Goal: Task Accomplishment & Management: Use online tool/utility

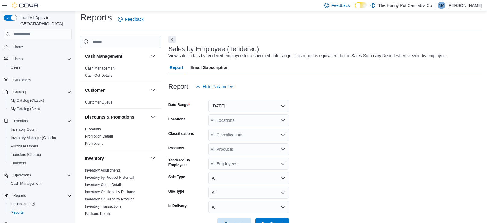
scroll to position [14, 0]
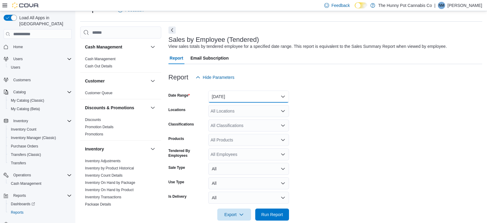
click at [250, 98] on button "[DATE]" at bounding box center [248, 97] width 81 height 12
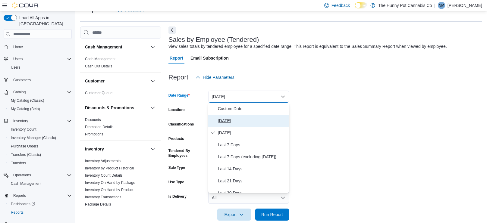
click at [228, 125] on button "Today" at bounding box center [248, 121] width 81 height 12
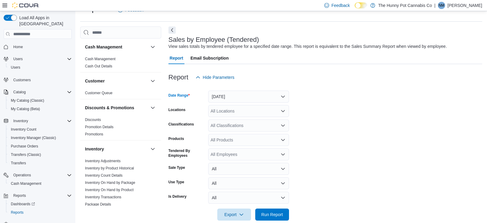
click at [224, 112] on div "All Locations" at bounding box center [248, 111] width 81 height 12
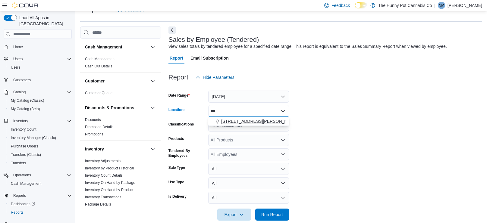
type input "***"
click at [234, 124] on span "[STREET_ADDRESS][PERSON_NAME]" at bounding box center [259, 121] width 77 height 6
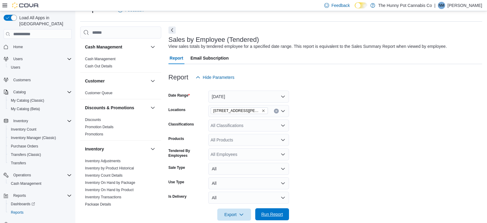
click at [271, 216] on span "Run Report" at bounding box center [272, 215] width 22 height 6
